Goal: Task Accomplishment & Management: Manage account settings

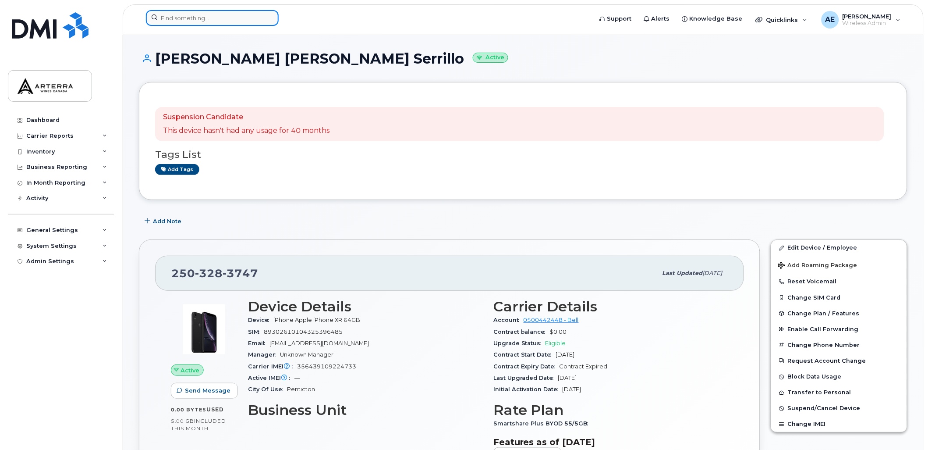
click at [221, 14] on input at bounding box center [212, 18] width 133 height 16
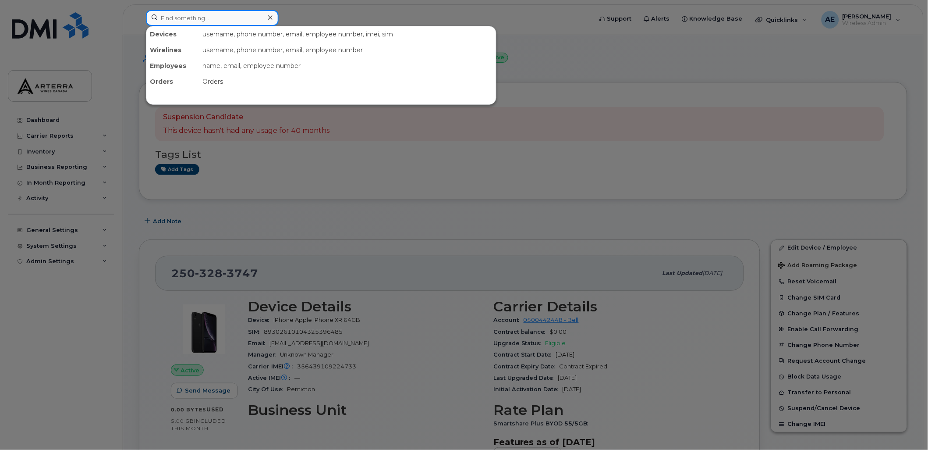
paste input "Denise Strudwick"
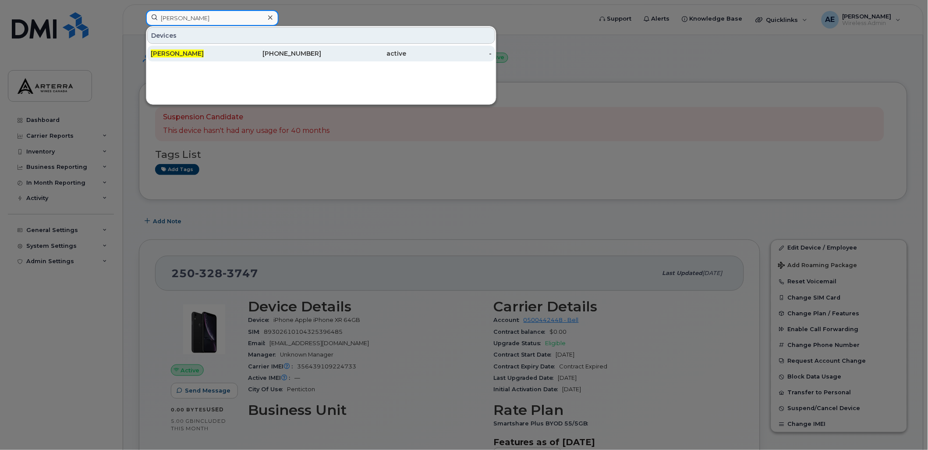
type input "Denise Strudwick"
click at [196, 50] on span "Denise Strudwick" at bounding box center [177, 54] width 53 height 8
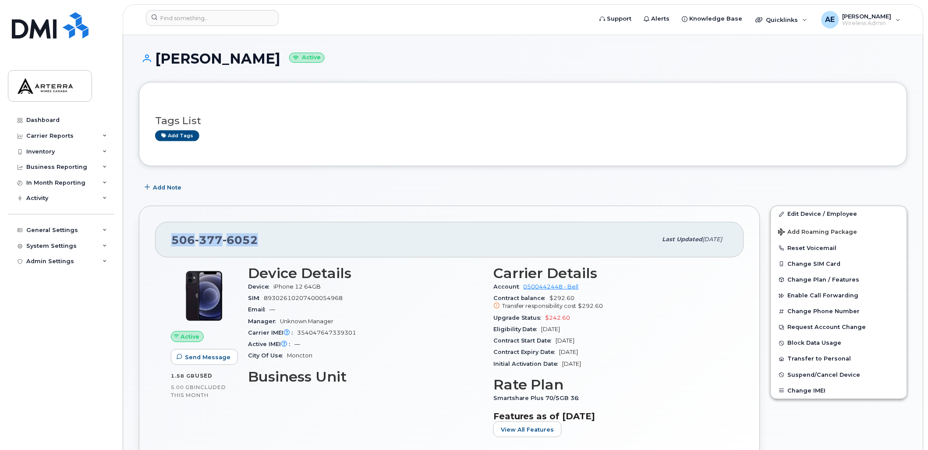
drag, startPoint x: 259, startPoint y: 235, endPoint x: 165, endPoint y: 245, distance: 94.3
click at [165, 245] on div "506 377 6052 Last updated Aug 14, 2025" at bounding box center [449, 239] width 589 height 35
drag, startPoint x: 165, startPoint y: 245, endPoint x: 233, endPoint y: 238, distance: 68.7
copy span "506 377 6052"
click at [292, 233] on div "506 377 6052" at bounding box center [414, 239] width 486 height 18
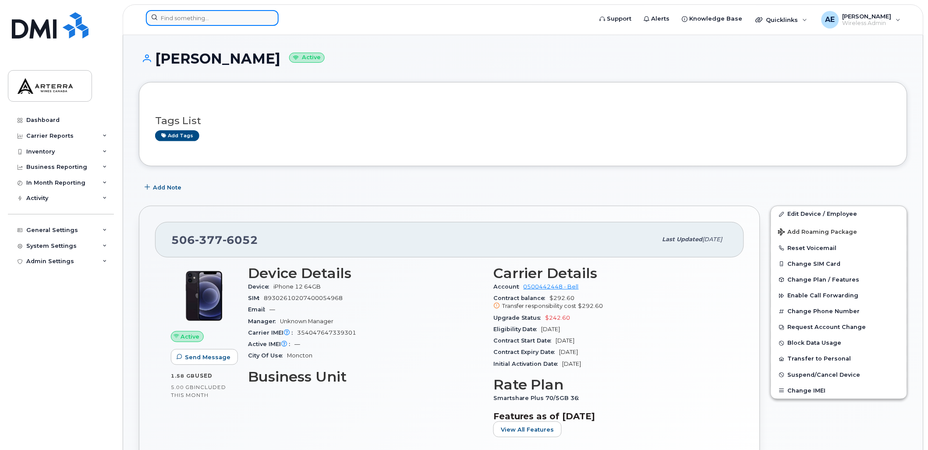
click at [221, 14] on input at bounding box center [212, 18] width 133 height 16
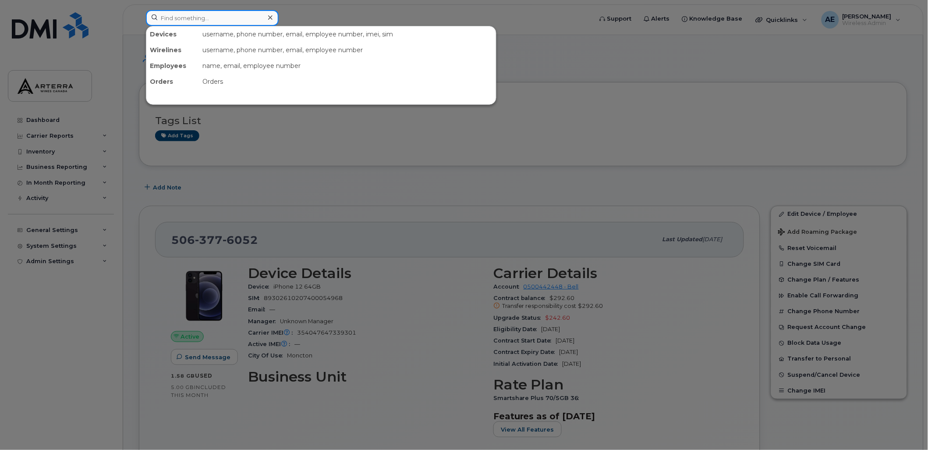
paste input "Disha Sharma"
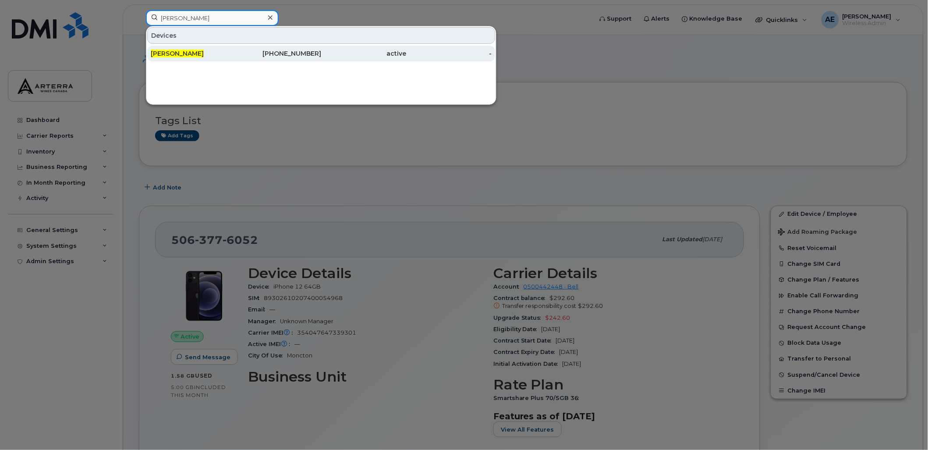
type input "Disha Sharma"
click at [192, 53] on span "Disha Sharma" at bounding box center [177, 54] width 53 height 8
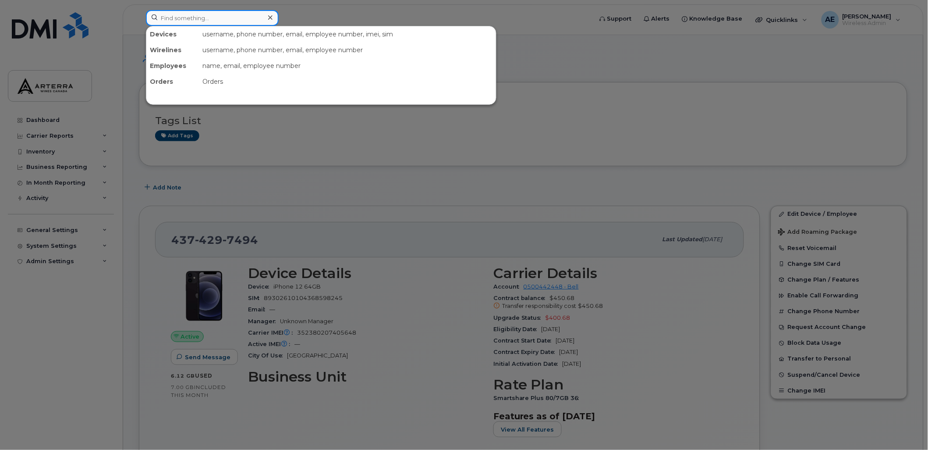
click at [230, 14] on input at bounding box center [212, 18] width 133 height 16
paste input "4374235011"
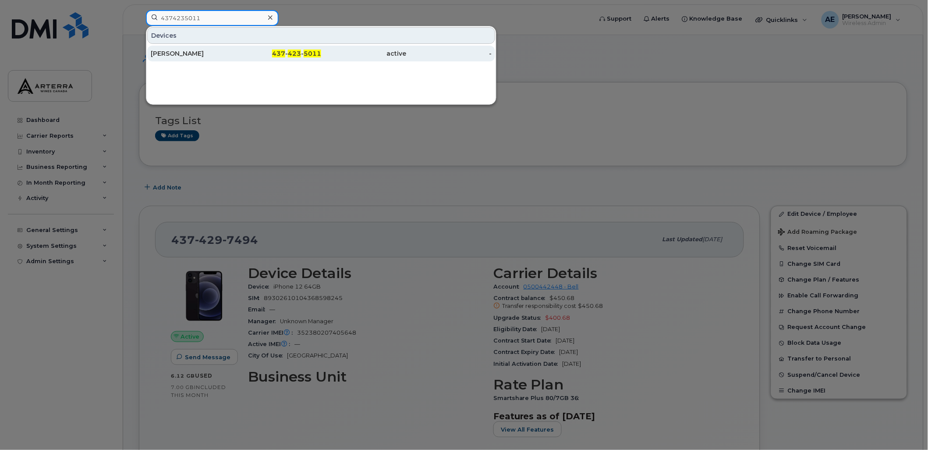
type input "4374235011"
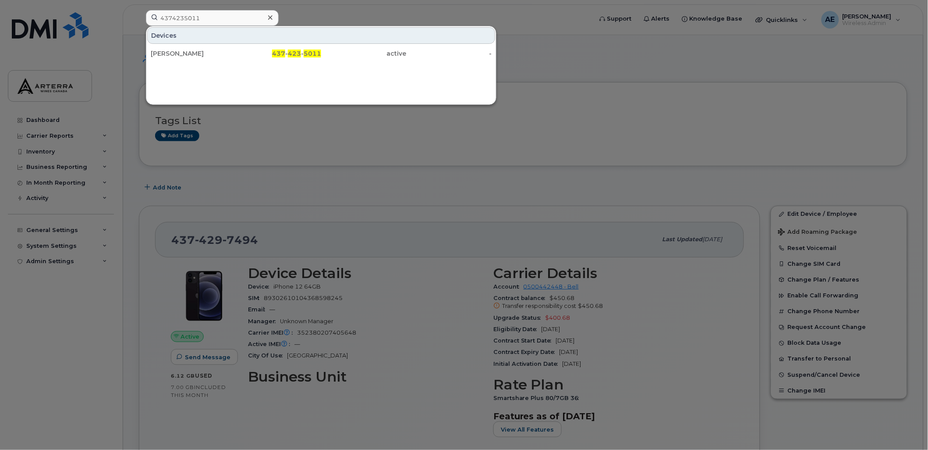
drag, startPoint x: 176, startPoint y: 49, endPoint x: 234, endPoint y: 78, distance: 64.9
click at [236, 49] on div "[PERSON_NAME]" at bounding box center [278, 54] width 85 height 16
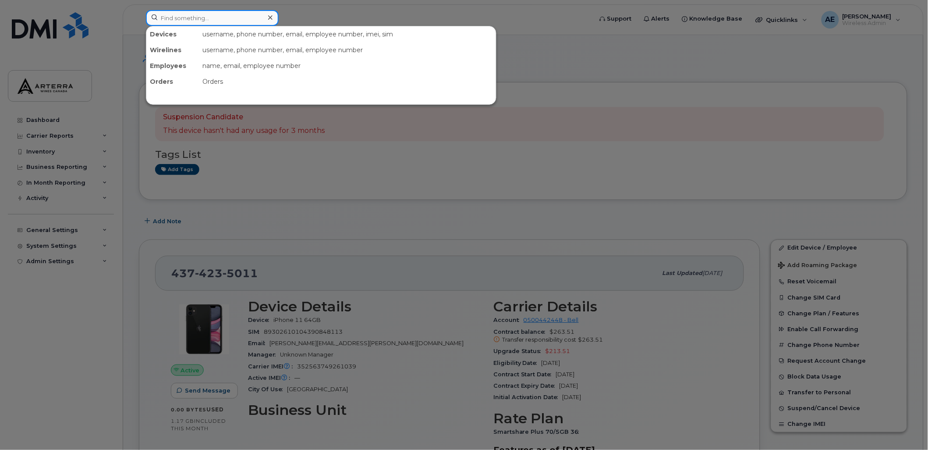
click at [221, 14] on input at bounding box center [212, 18] width 133 height 16
paste input "2895475597"
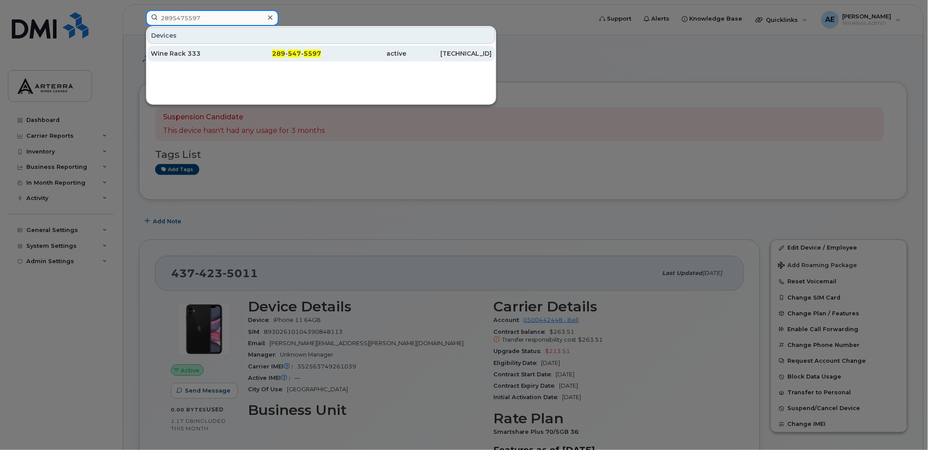
type input "2895475597"
click at [236, 48] on div "Wine Rack 333" at bounding box center [278, 54] width 85 height 16
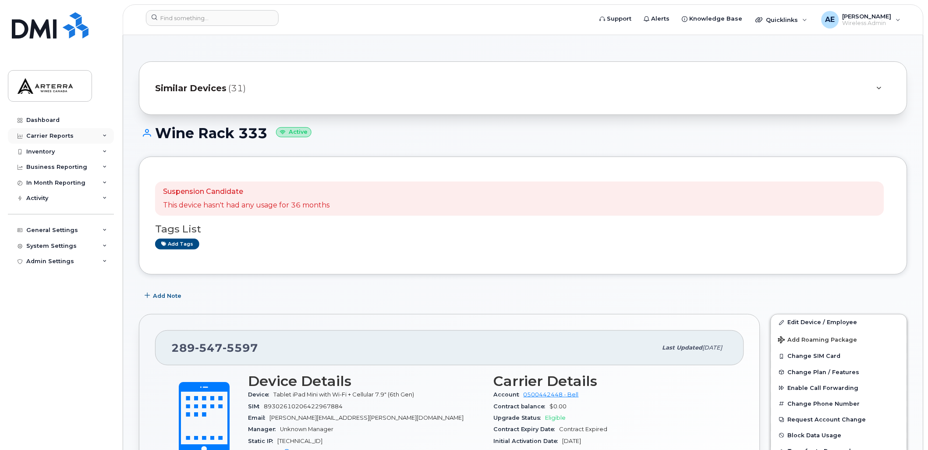
click at [103, 136] on icon at bounding box center [105, 136] width 4 height 4
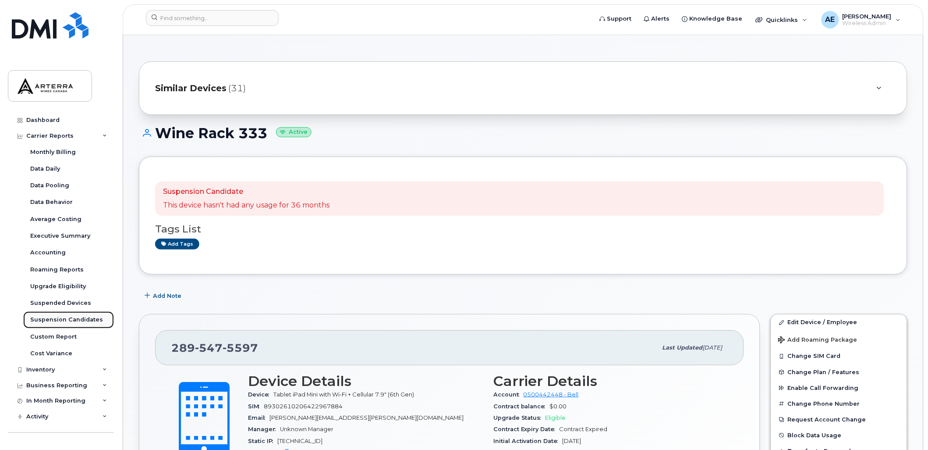
click at [65, 317] on div "Suspension Candidates" at bounding box center [66, 320] width 73 height 8
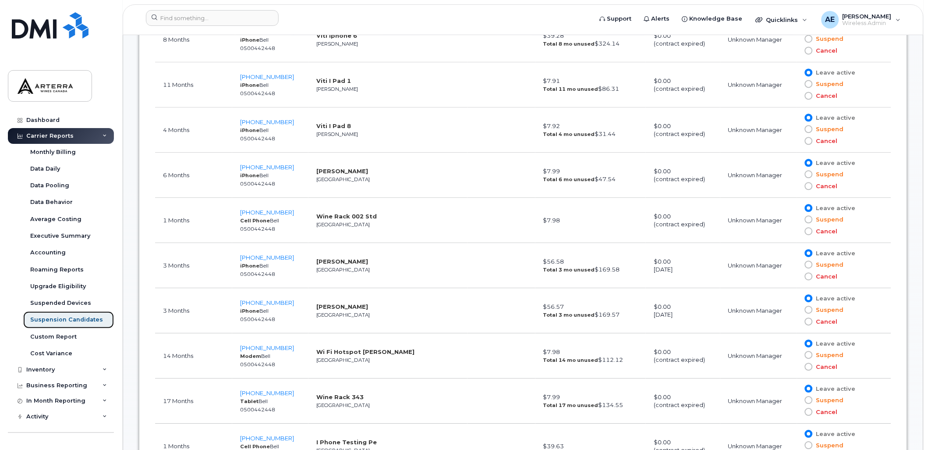
scroll to position [1656, 0]
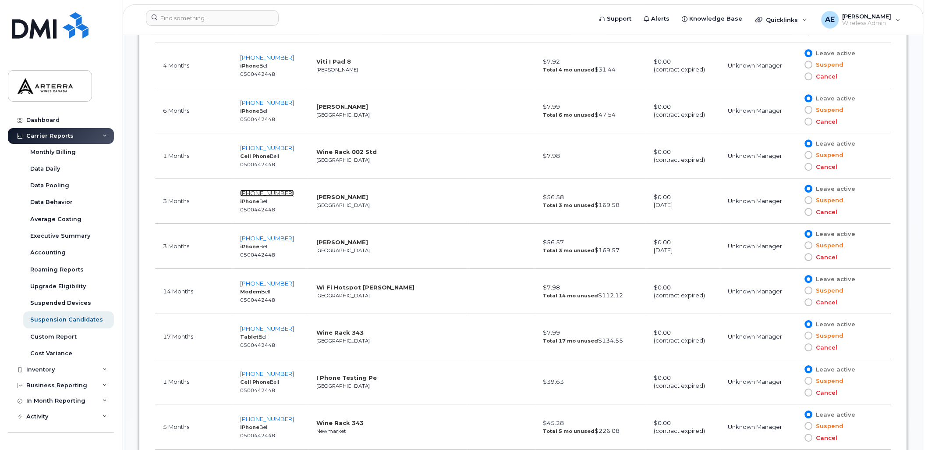
click at [277, 191] on span "289-257-4396" at bounding box center [267, 192] width 54 height 7
drag, startPoint x: 356, startPoint y: 242, endPoint x: 317, endPoint y: 242, distance: 39.0
click at [317, 242] on td "Megan Dyer Niagara Falls" at bounding box center [388, 246] width 159 height 45
drag, startPoint x: 317, startPoint y: 242, endPoint x: 348, endPoint y: 247, distance: 31.5
copy strong "Megan Dyer"
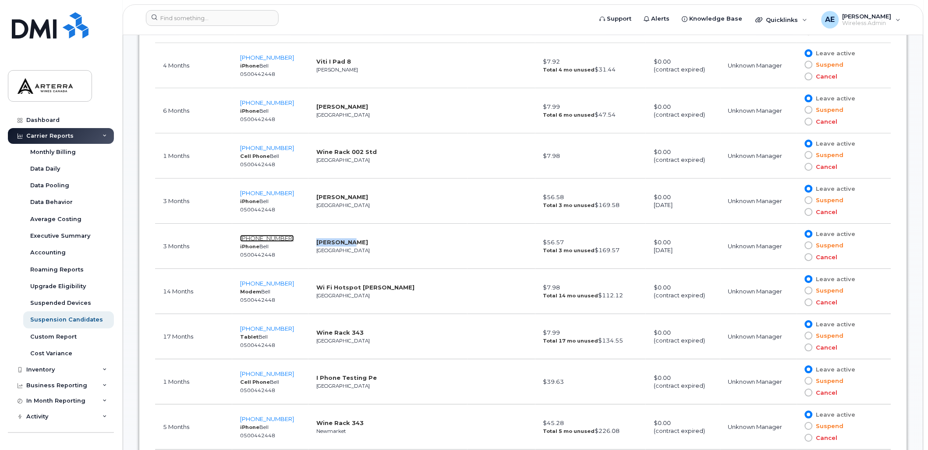
click at [267, 238] on span "289-257-4934" at bounding box center [267, 238] width 54 height 7
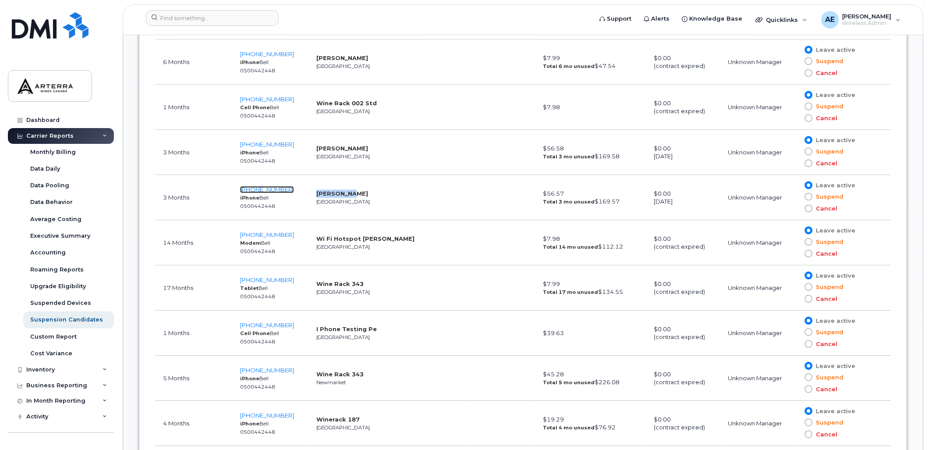
scroll to position [1753, 0]
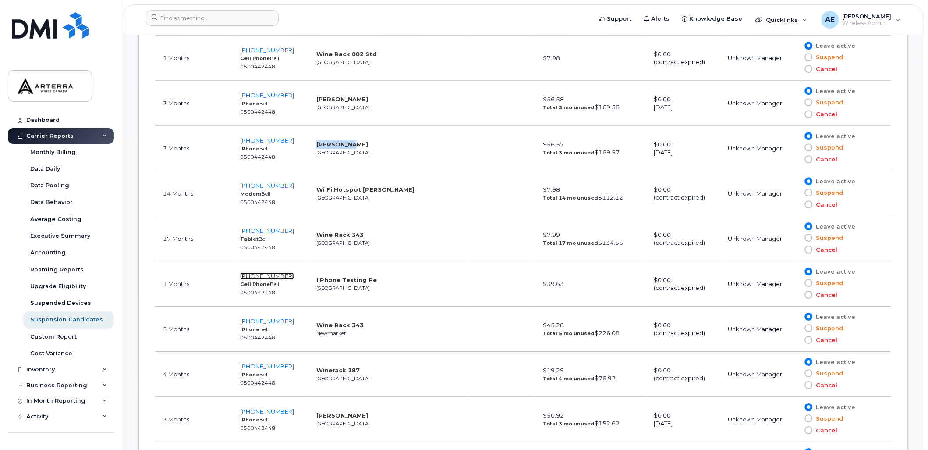
click at [265, 277] on span "289-257-7442" at bounding box center [267, 275] width 54 height 7
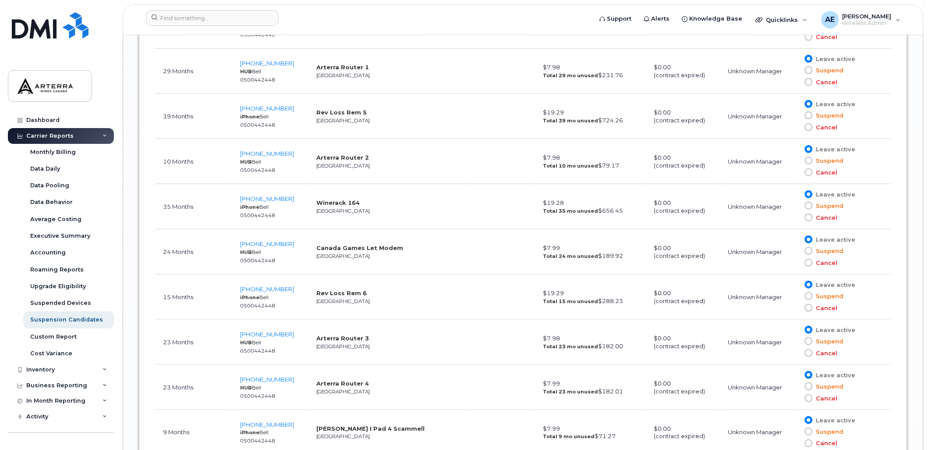
scroll to position [4286, 0]
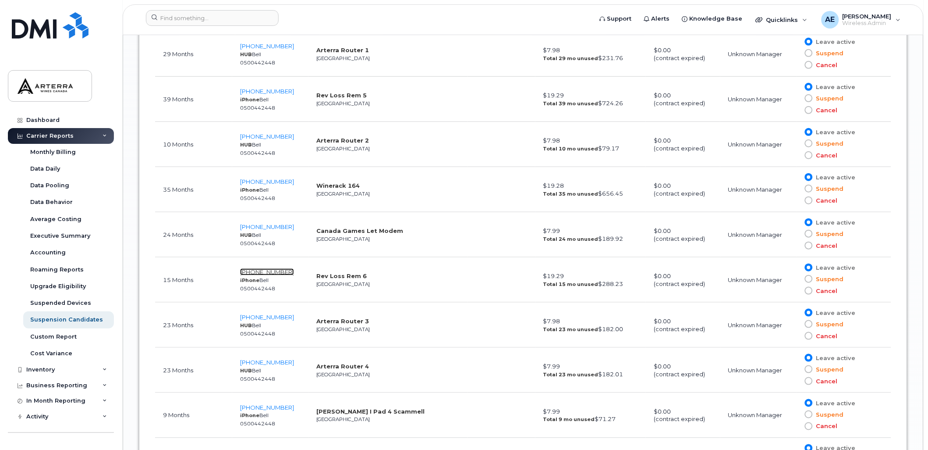
click at [280, 274] on span "289-547-8718" at bounding box center [267, 271] width 54 height 7
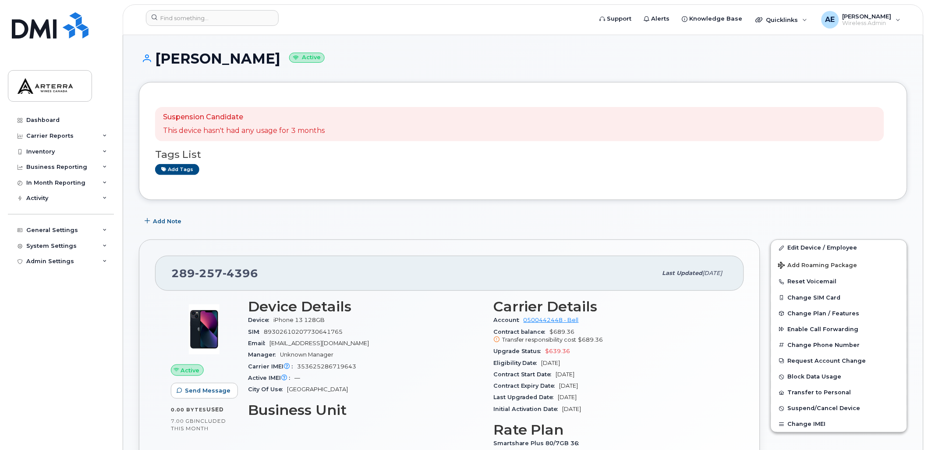
drag, startPoint x: 159, startPoint y: 57, endPoint x: 244, endPoint y: 63, distance: 85.7
click at [244, 63] on h1 "[PERSON_NAME] Active" at bounding box center [523, 58] width 769 height 15
drag, startPoint x: 244, startPoint y: 63, endPoint x: 239, endPoint y: 61, distance: 5.1
copy h1 "[PERSON_NAME]"
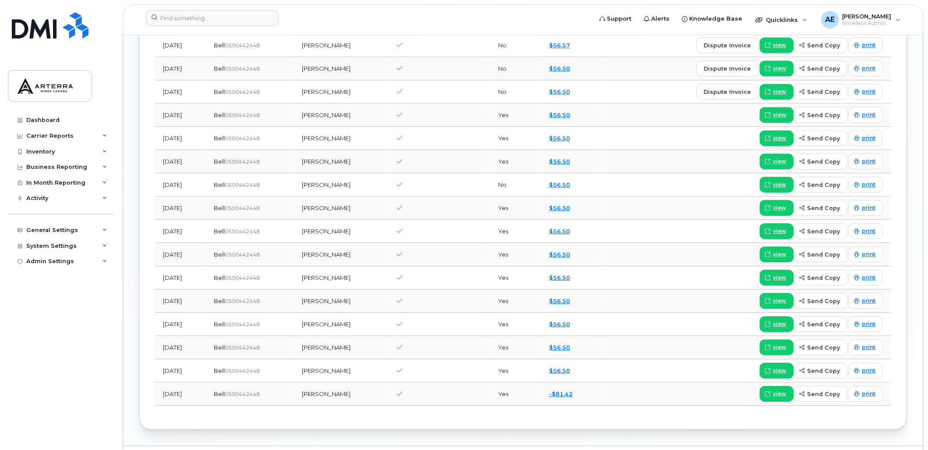
scroll to position [785, 0]
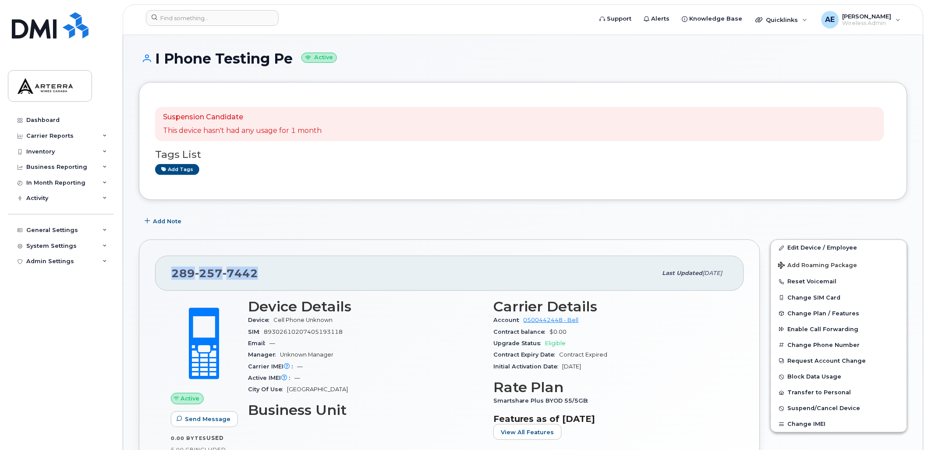
drag, startPoint x: 259, startPoint y: 271, endPoint x: 174, endPoint y: 269, distance: 85.1
click at [174, 269] on div "289 257 7442" at bounding box center [414, 273] width 486 height 18
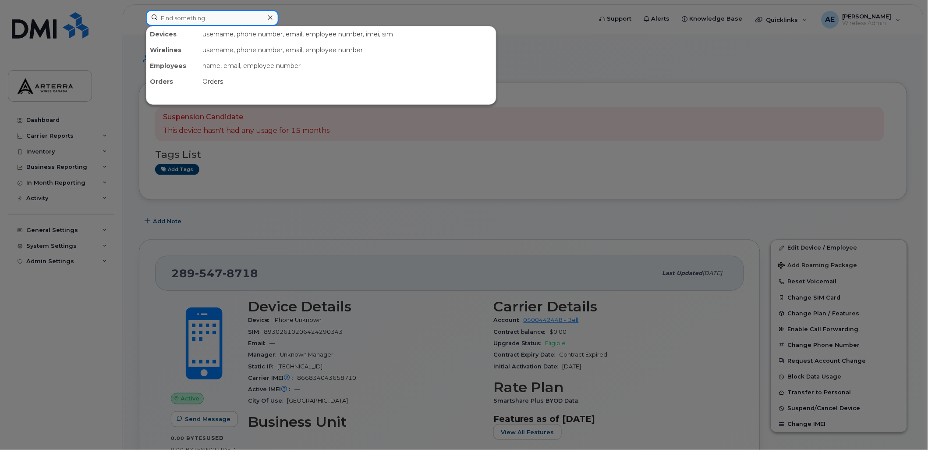
click at [209, 17] on input at bounding box center [212, 18] width 133 height 16
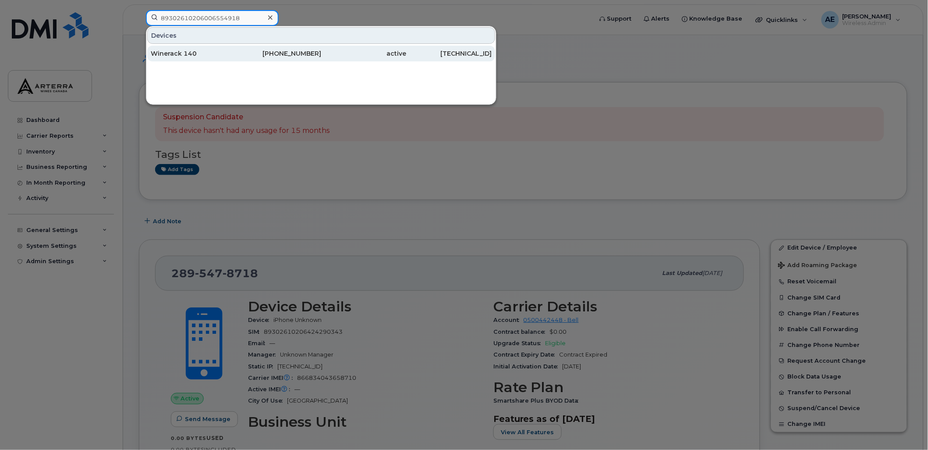
type input "89302610206006554918"
click at [198, 51] on div "Winerack 140" at bounding box center [193, 53] width 85 height 9
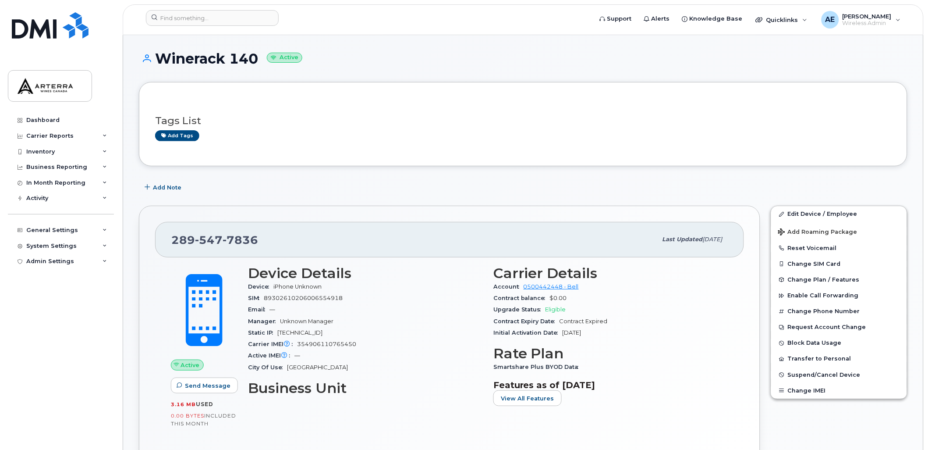
click at [259, 56] on h1 "Winerack 140 Active" at bounding box center [523, 58] width 769 height 15
drag, startPoint x: 443, startPoint y: 11, endPoint x: 440, endPoint y: 16, distance: 5.5
click at [442, 14] on form at bounding box center [366, 18] width 441 height 16
drag, startPoint x: 260, startPoint y: 243, endPoint x: 169, endPoint y: 233, distance: 91.7
click at [169, 233] on div "289 547 7836 Last updated Mar 07, 2024" at bounding box center [449, 239] width 589 height 35
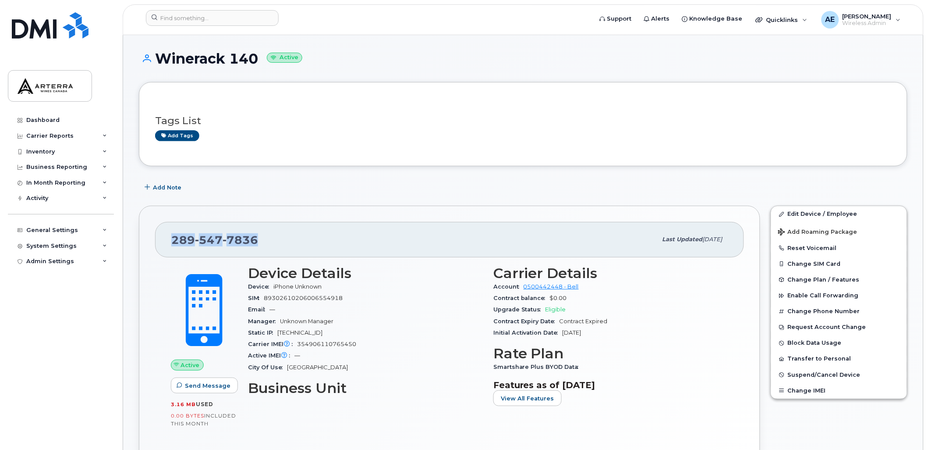
drag, startPoint x: 169, startPoint y: 233, endPoint x: 176, endPoint y: 235, distance: 6.9
copy span "[PHONE_NUMBER]"
drag, startPoint x: 156, startPoint y: 57, endPoint x: 256, endPoint y: 56, distance: 99.5
click at [256, 56] on h1 "Winerack 140 Active" at bounding box center [523, 58] width 769 height 15
copy h1 "Winerack 140"
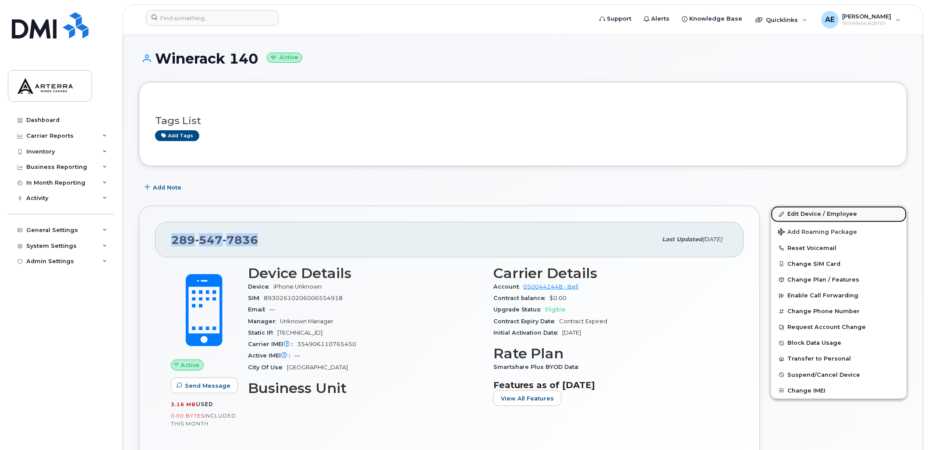
click at [820, 215] on link "Edit Device / Employee" at bounding box center [840, 214] width 136 height 16
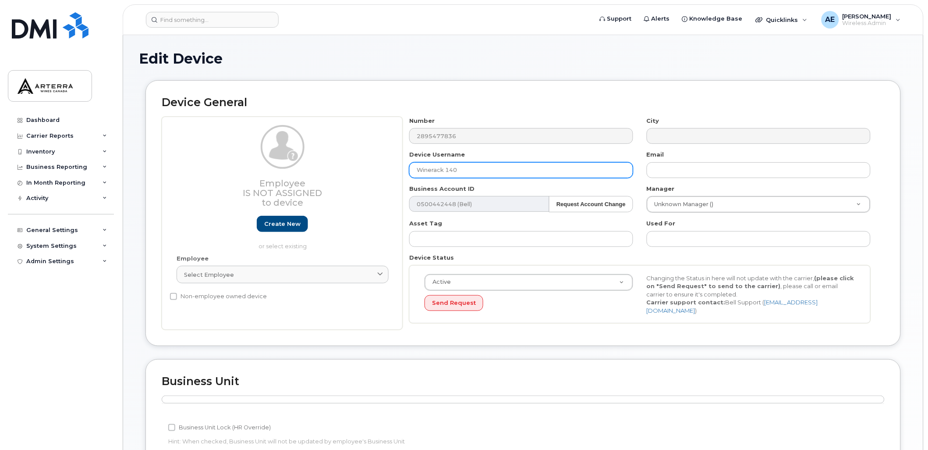
click at [370, 158] on div "Employee Is not assigned to device Create new or select existing Employee Selec…" at bounding box center [523, 223] width 723 height 213
click at [469, 170] on input "Winerack 140" at bounding box center [521, 170] width 224 height 16
click at [486, 170] on input "Winerack 140" at bounding box center [521, 170] width 224 height 16
click at [487, 170] on input "Winerack 140" at bounding box center [521, 170] width 224 height 16
drag, startPoint x: 487, startPoint y: 170, endPoint x: 396, endPoint y: 137, distance: 97.3
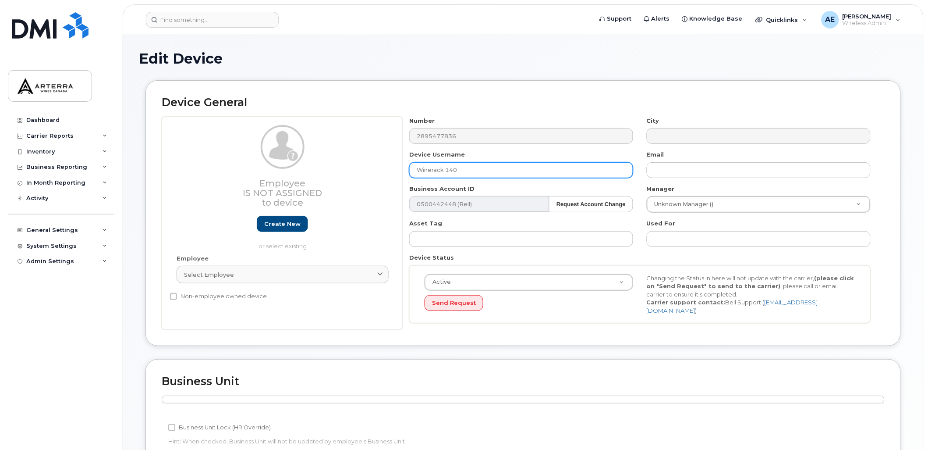
click at [396, 137] on div "Employee Is not assigned to device Create new or select existing Employee Selec…" at bounding box center [523, 223] width 723 height 213
paste input "[PERSON_NAME]"
type input "[PERSON_NAME]"
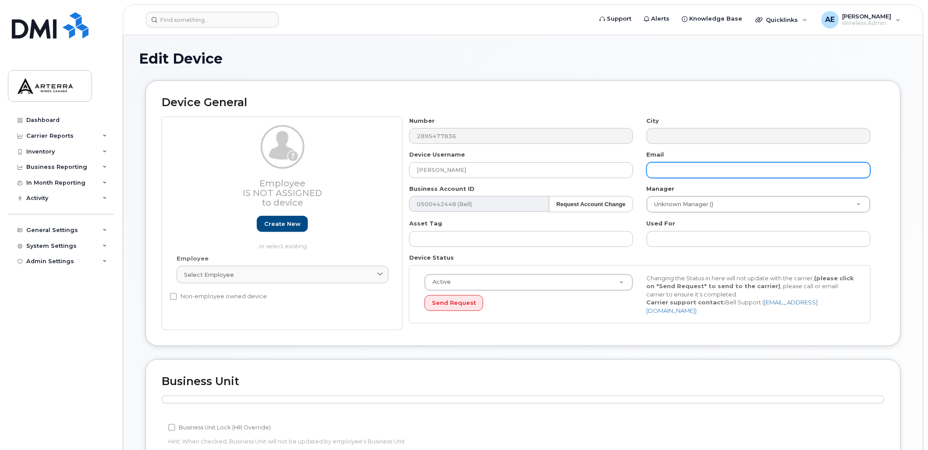
click at [688, 171] on input "text" at bounding box center [759, 170] width 224 height 16
paste input "[EMAIL_ADDRESS][PERSON_NAME][DOMAIN_NAME]"
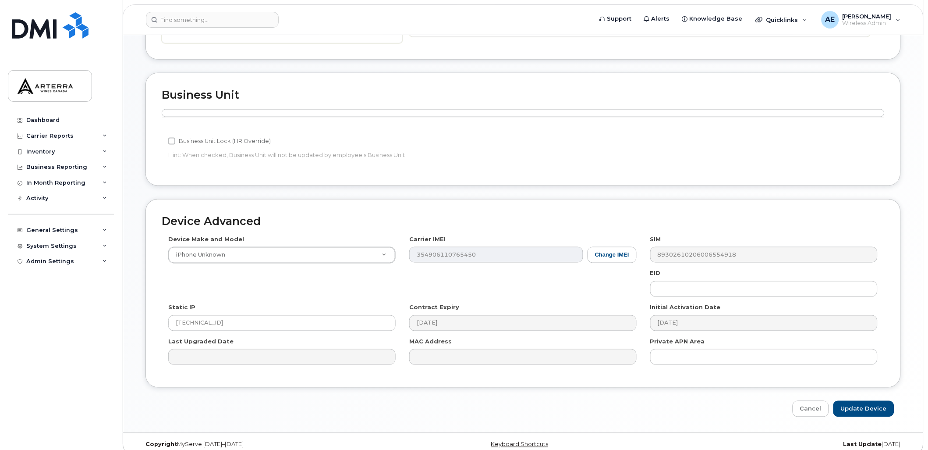
scroll to position [294, 0]
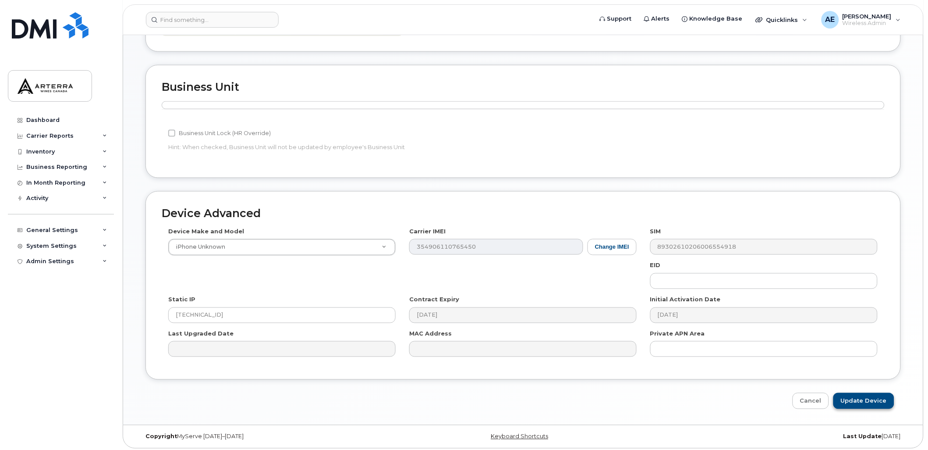
type input "quenell.roach@arterracanada.com"
click at [869, 400] on input "Update Device" at bounding box center [864, 401] width 61 height 16
type input "Saving..."
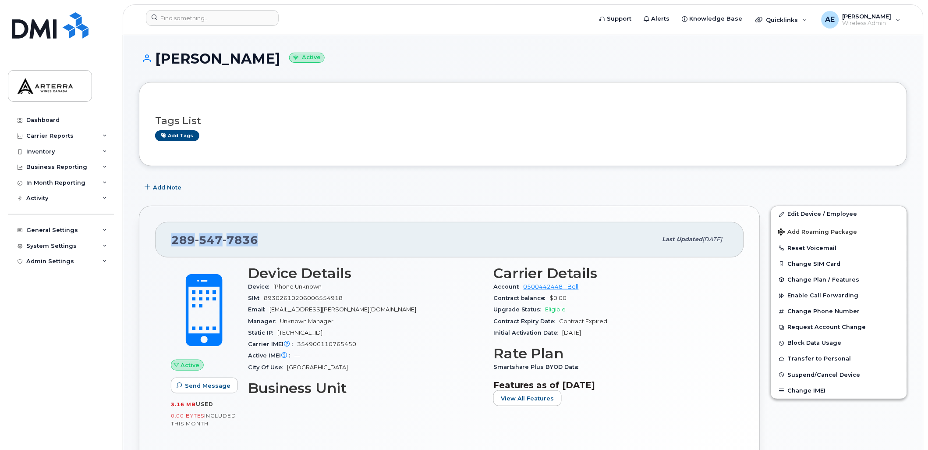
drag, startPoint x: 266, startPoint y: 244, endPoint x: 170, endPoint y: 241, distance: 96.1
click at [170, 241] on div "[PHONE_NUMBER] Last updated [DATE]" at bounding box center [449, 239] width 589 height 35
copy span "[PHONE_NUMBER]"
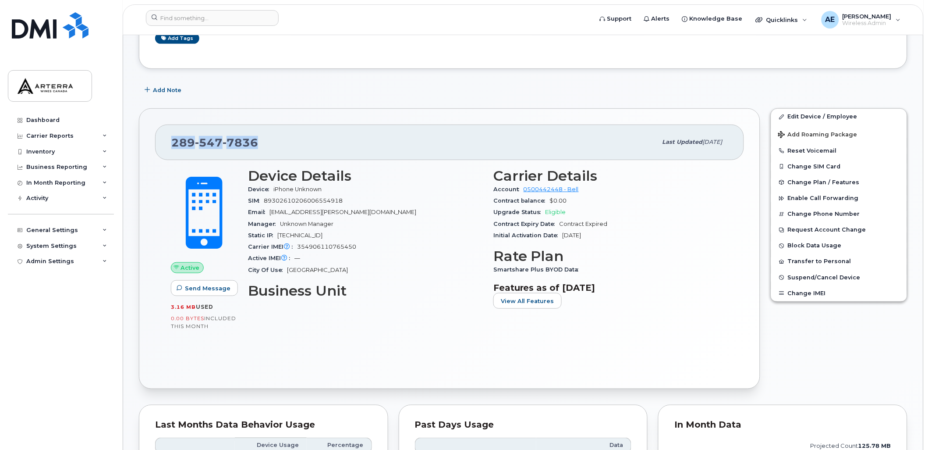
click at [340, 108] on div "[PHONE_NUMBER] Last updated [DATE] Active Send Message 3.16 MB  used 0.00 Bytes…" at bounding box center [450, 248] width 622 height 281
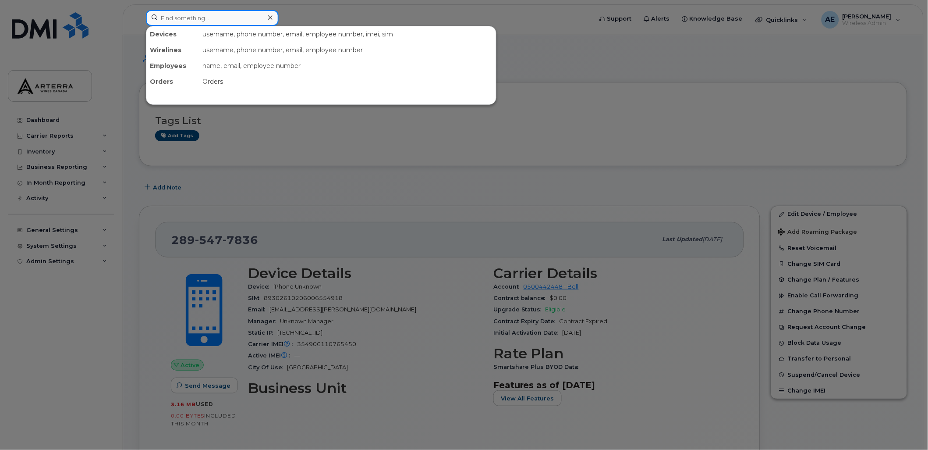
click at [234, 16] on input at bounding box center [212, 18] width 133 height 16
paste input "2504085582"
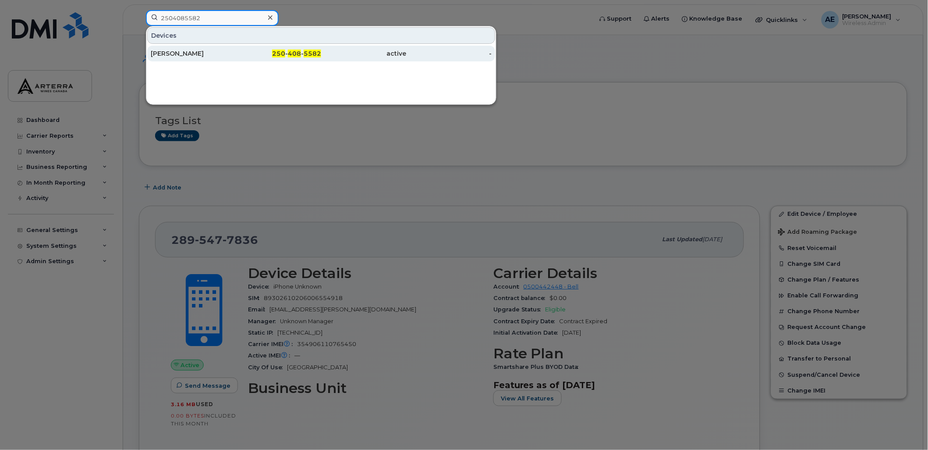
type input "2504085582"
click at [195, 53] on div "[PERSON_NAME]" at bounding box center [193, 53] width 85 height 9
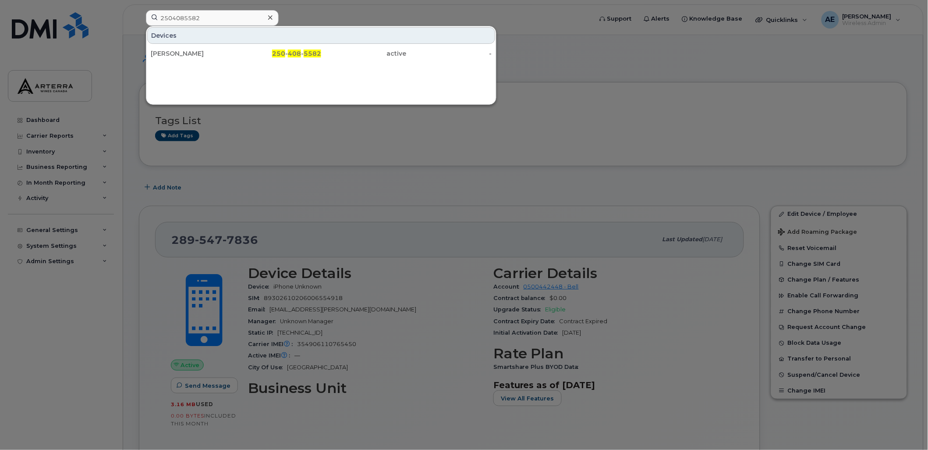
click at [584, 32] on div at bounding box center [464, 225] width 928 height 450
